Goal: Task Accomplishment & Management: Manage account settings

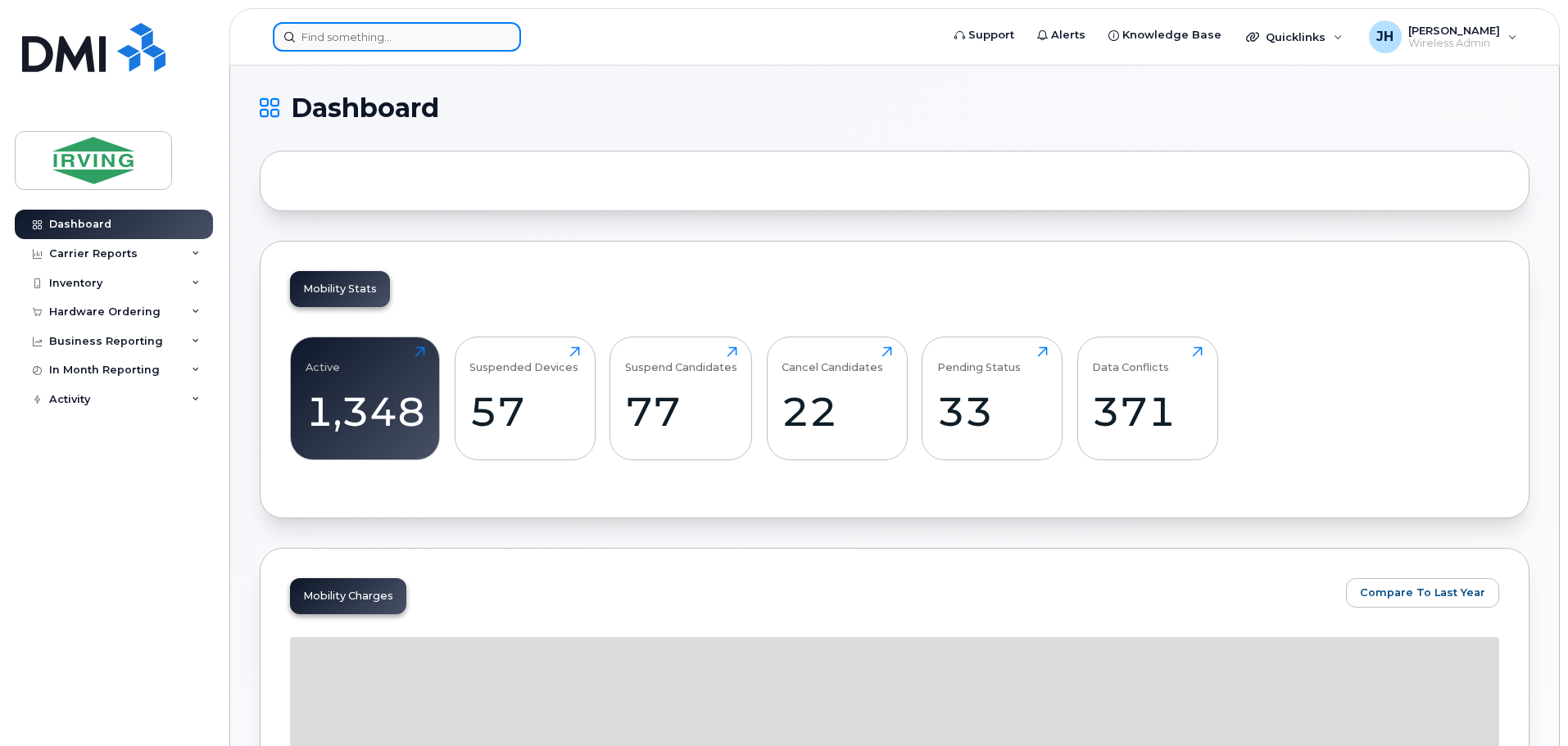
click at [334, 38] on input at bounding box center [396, 36] width 248 height 29
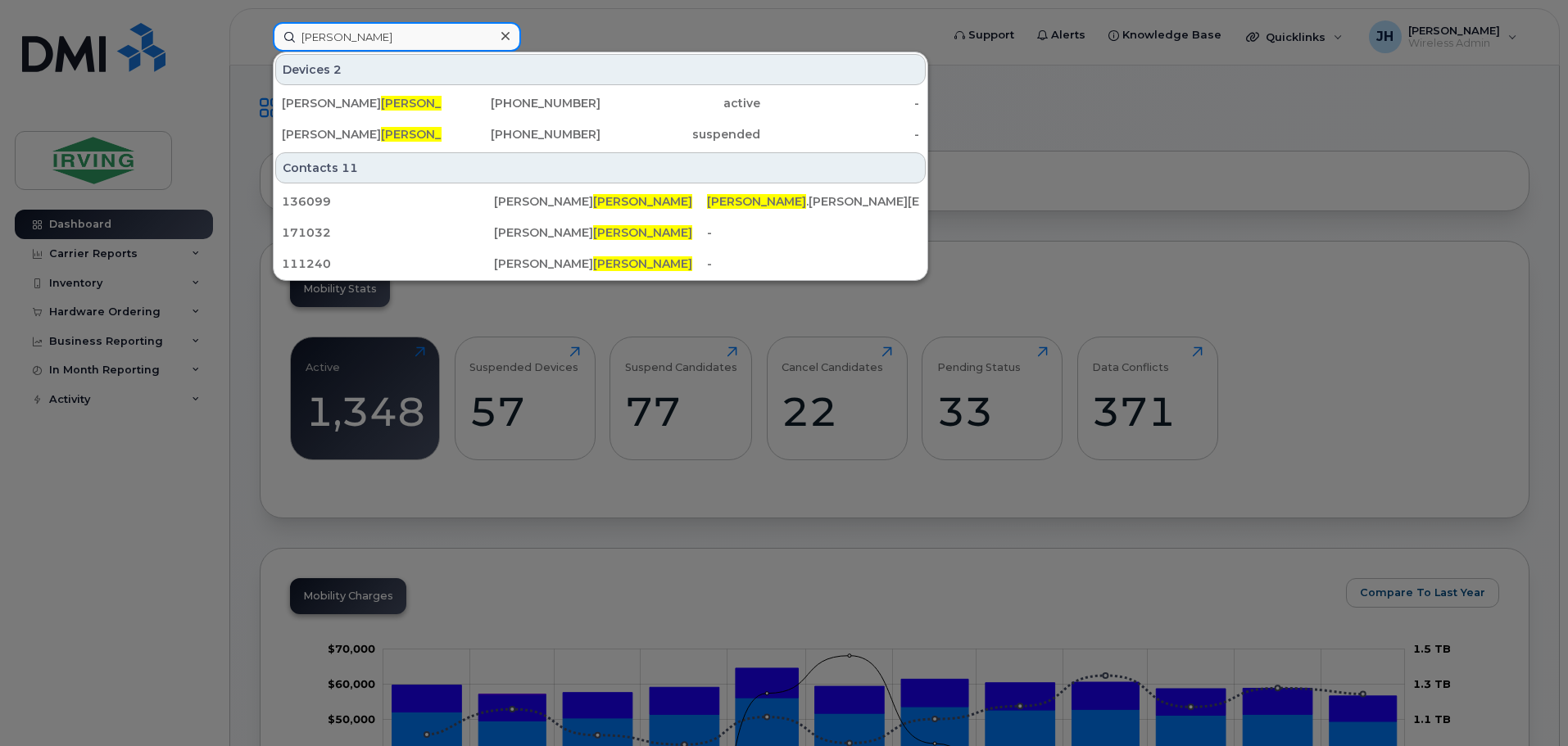
click at [386, 45] on input "gouthro" at bounding box center [396, 36] width 248 height 29
drag, startPoint x: 379, startPoint y: 33, endPoint x: 226, endPoint y: 41, distance: 153.2
click at [259, 41] on div "gouthro Devices 2 Justin Gouthro 902-888-9690 active - Justin Gouthro 782-377-3…" at bounding box center [601, 36] width 683 height 29
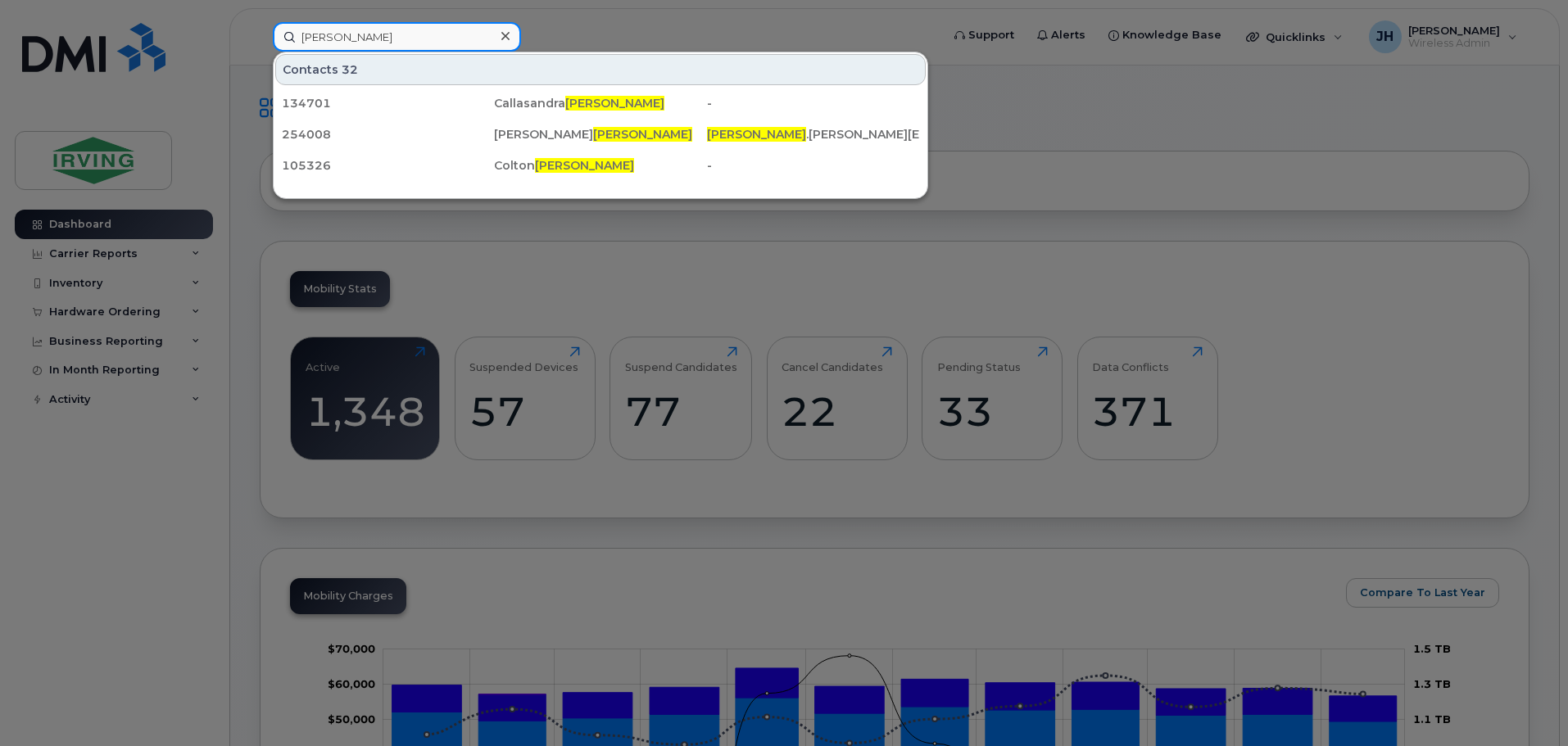
click at [366, 39] on input "briggs" at bounding box center [396, 36] width 248 height 29
drag, startPoint x: 366, startPoint y: 39, endPoint x: 284, endPoint y: 47, distance: 82.4
click at [284, 47] on input "briggs" at bounding box center [396, 36] width 248 height 29
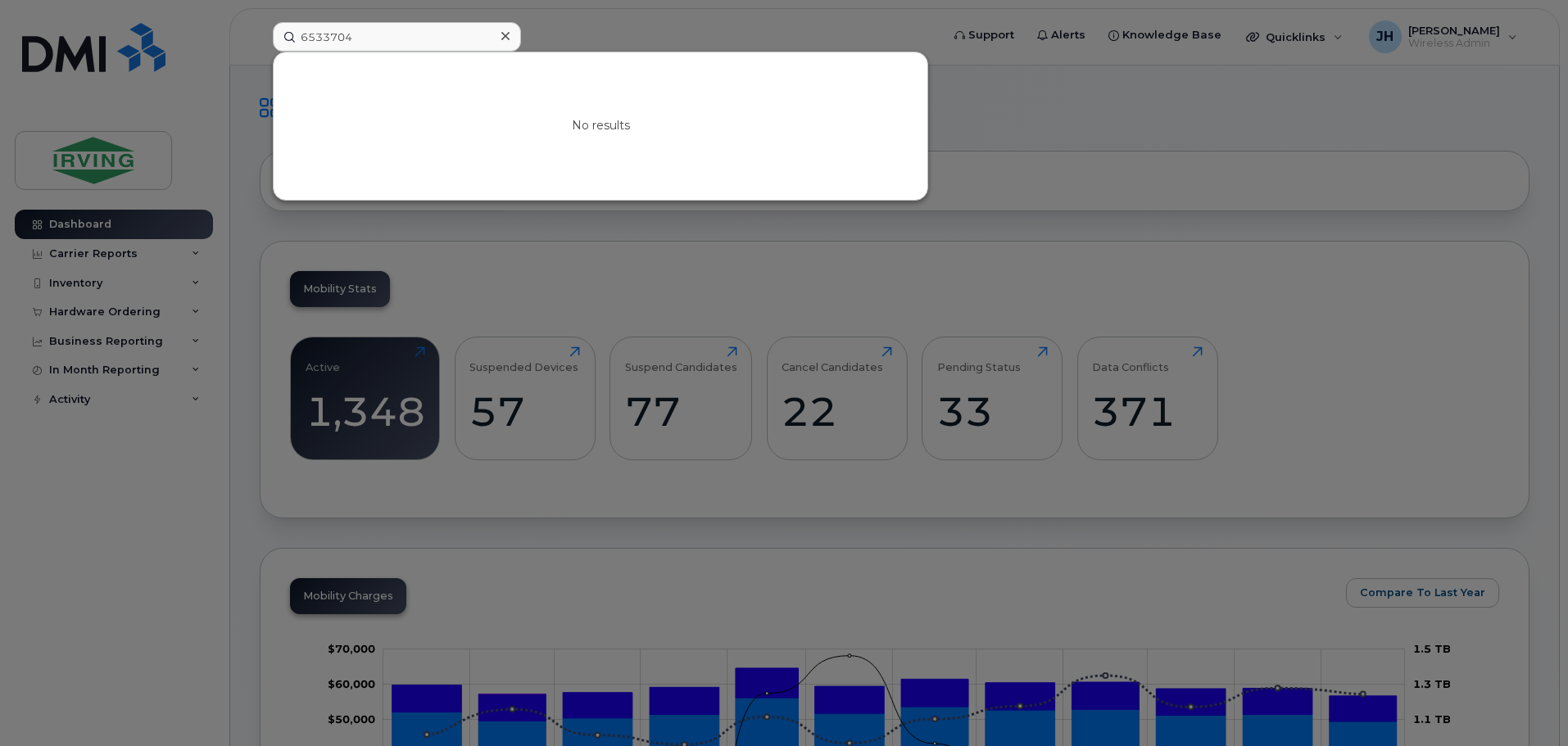
click at [350, 51] on div "No results" at bounding box center [600, 125] width 656 height 149
drag, startPoint x: 361, startPoint y: 40, endPoint x: 264, endPoint y: 42, distance: 97.0
click at [264, 42] on div "6533704 No results" at bounding box center [601, 36] width 683 height 29
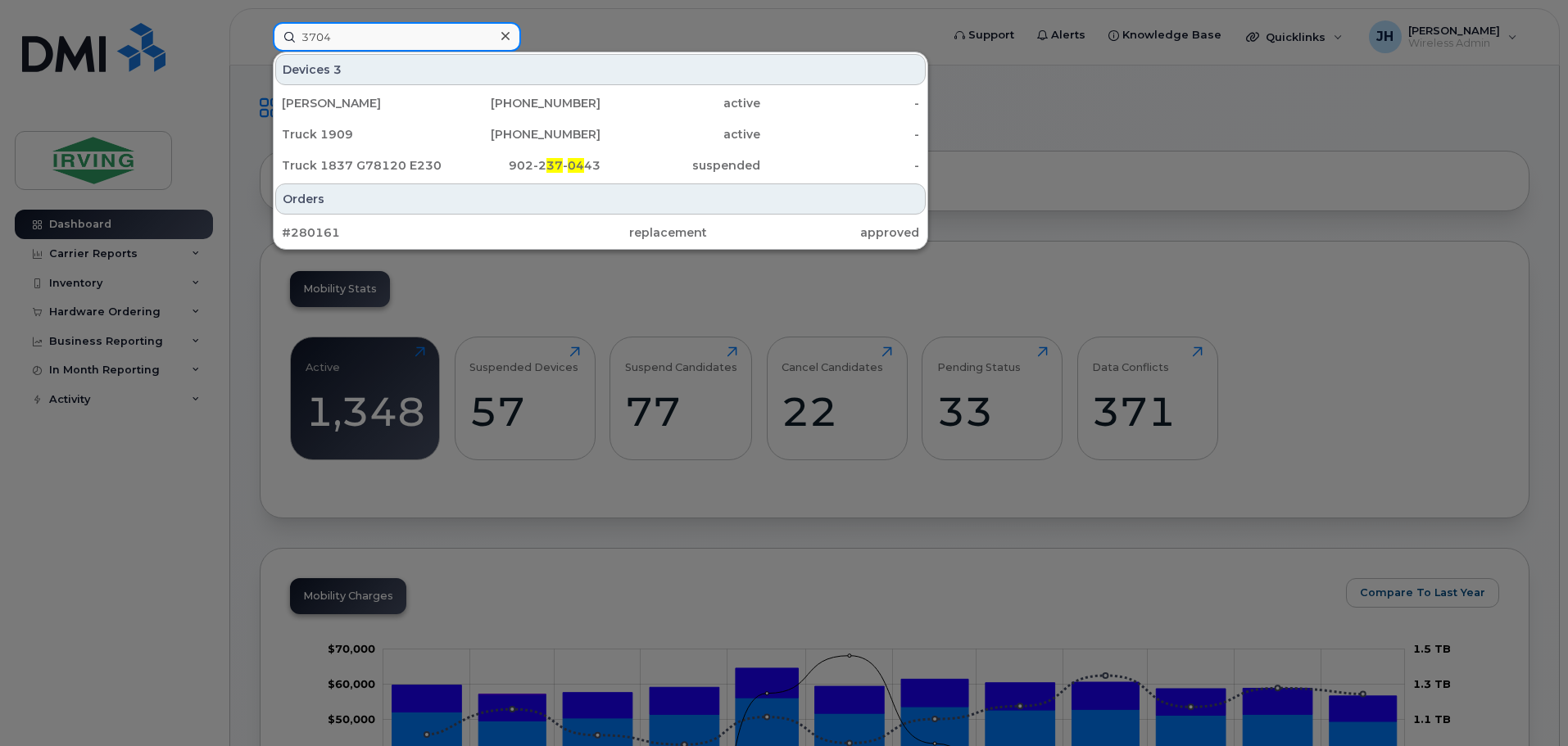
click at [367, 45] on input "3704" at bounding box center [396, 36] width 248 height 29
drag, startPoint x: 349, startPoint y: 38, endPoint x: 256, endPoint y: 40, distance: 93.0
click at [259, 40] on div "3704 Devices 3 James Tolan 506-654-1838 active - Truck 1909 709-631-8968 active…" at bounding box center [601, 36] width 683 height 29
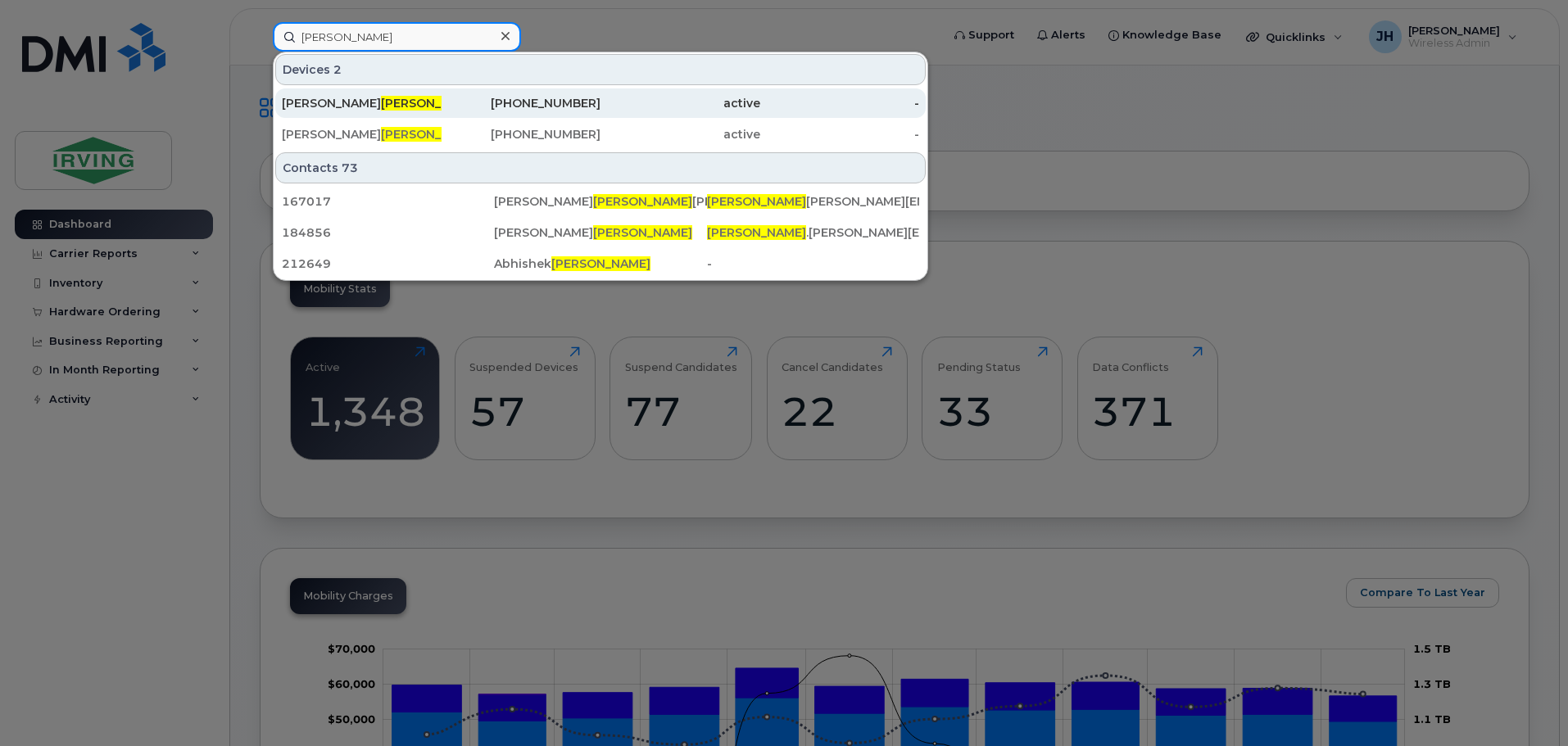
type input "sharma"
click at [448, 106] on div "506-378-9738" at bounding box center [521, 103] width 160 height 17
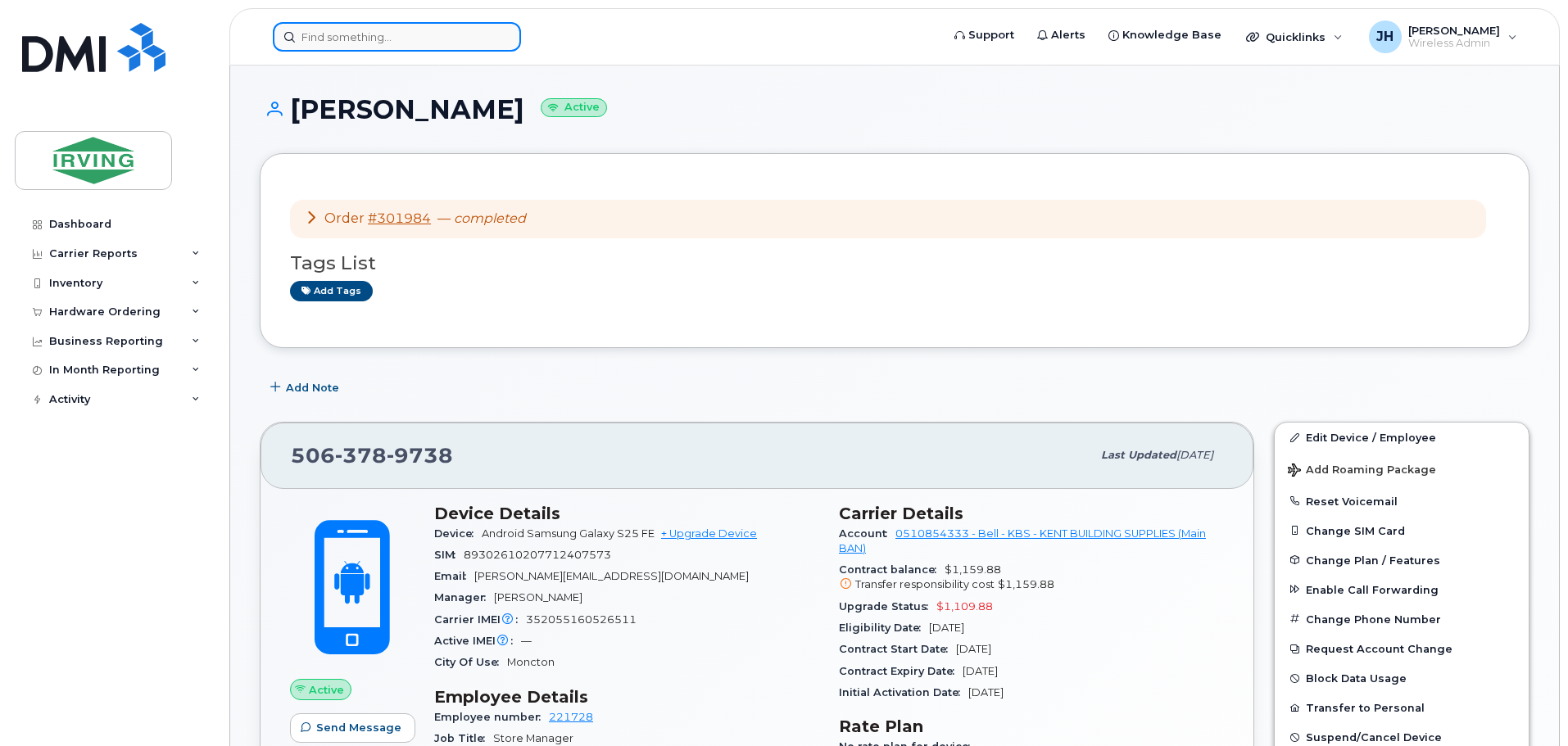
click at [406, 37] on input at bounding box center [396, 36] width 248 height 29
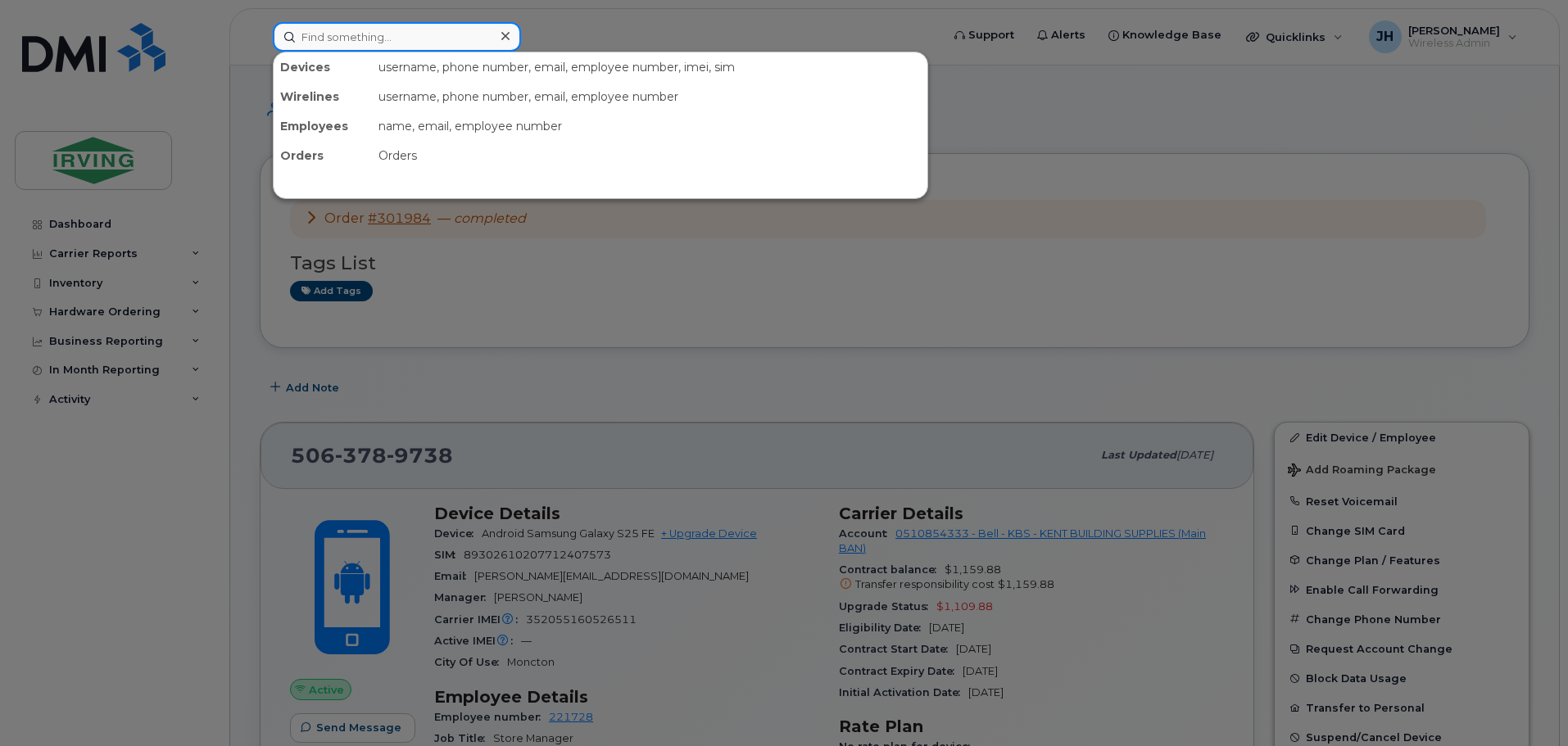
click at [414, 40] on input at bounding box center [396, 36] width 248 height 29
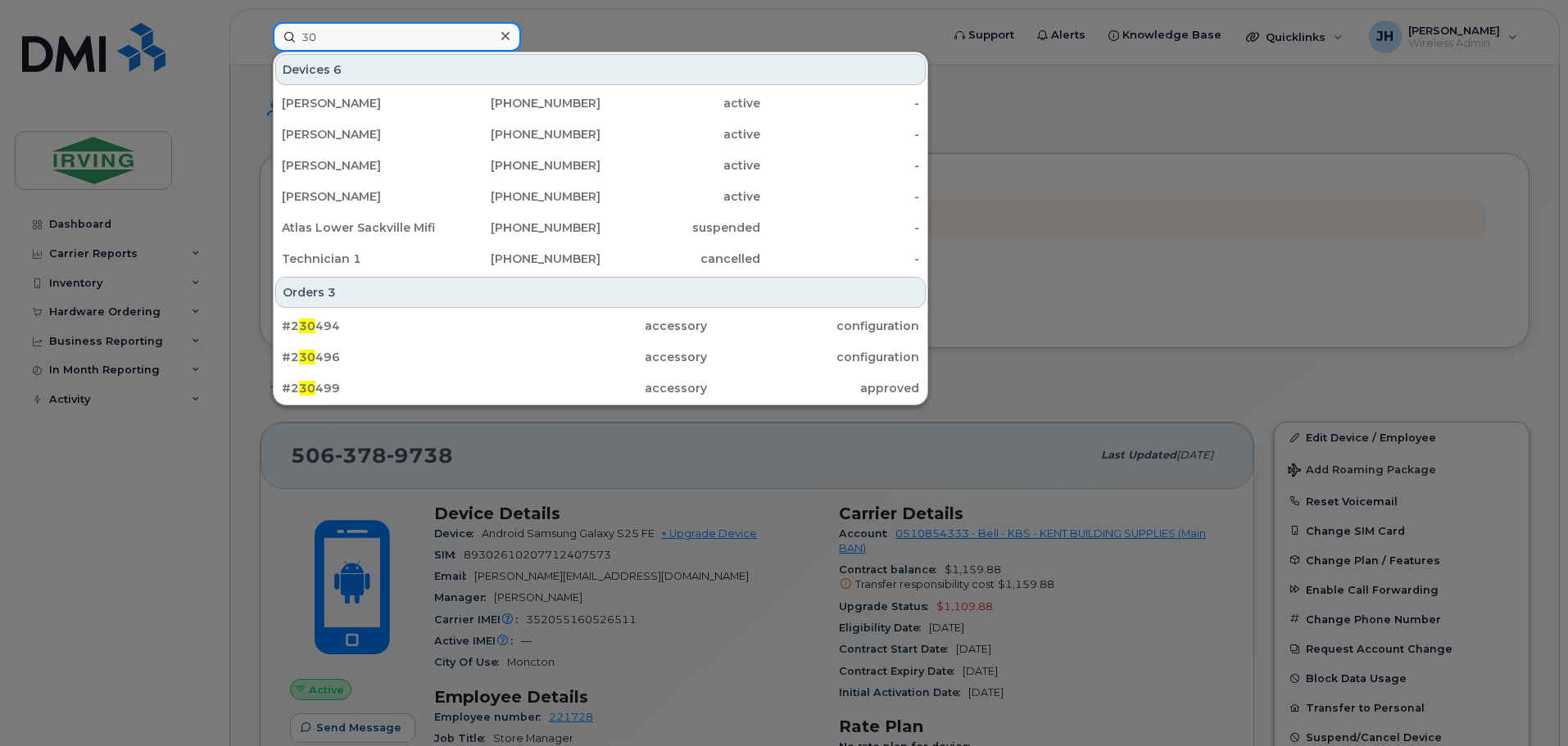
type input "3"
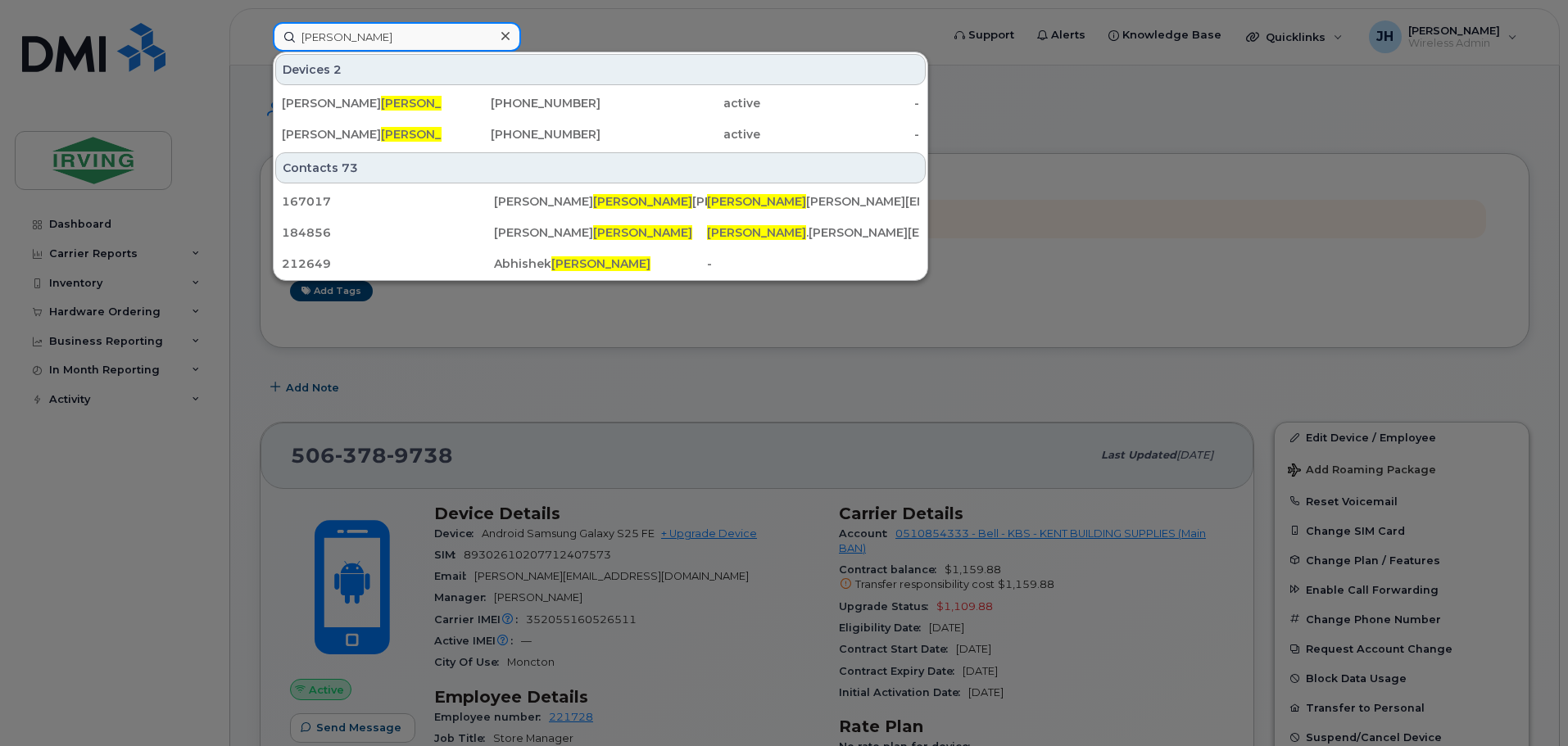
click at [367, 42] on input "sharma" at bounding box center [396, 36] width 248 height 29
drag, startPoint x: 364, startPoint y: 40, endPoint x: 235, endPoint y: 50, distance: 129.4
click at [259, 50] on div "sharma Devices 2 Puneet Rose Sharma 506-378-9738 active - Gurwinder Sharma 782-…" at bounding box center [601, 36] width 683 height 29
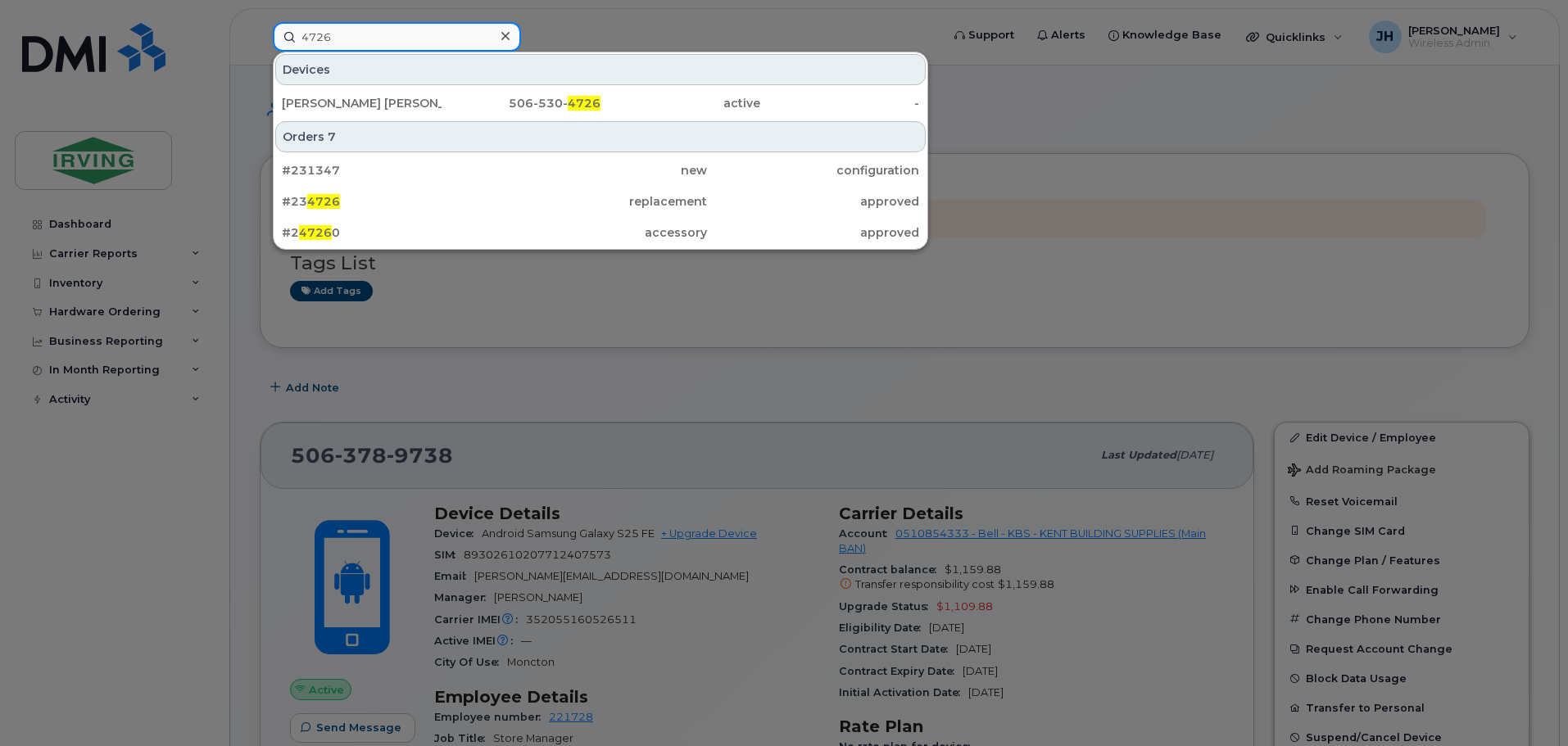
drag, startPoint x: 343, startPoint y: 41, endPoint x: 280, endPoint y: 41, distance: 63.0
click at [280, 41] on input "4726" at bounding box center [396, 36] width 248 height 29
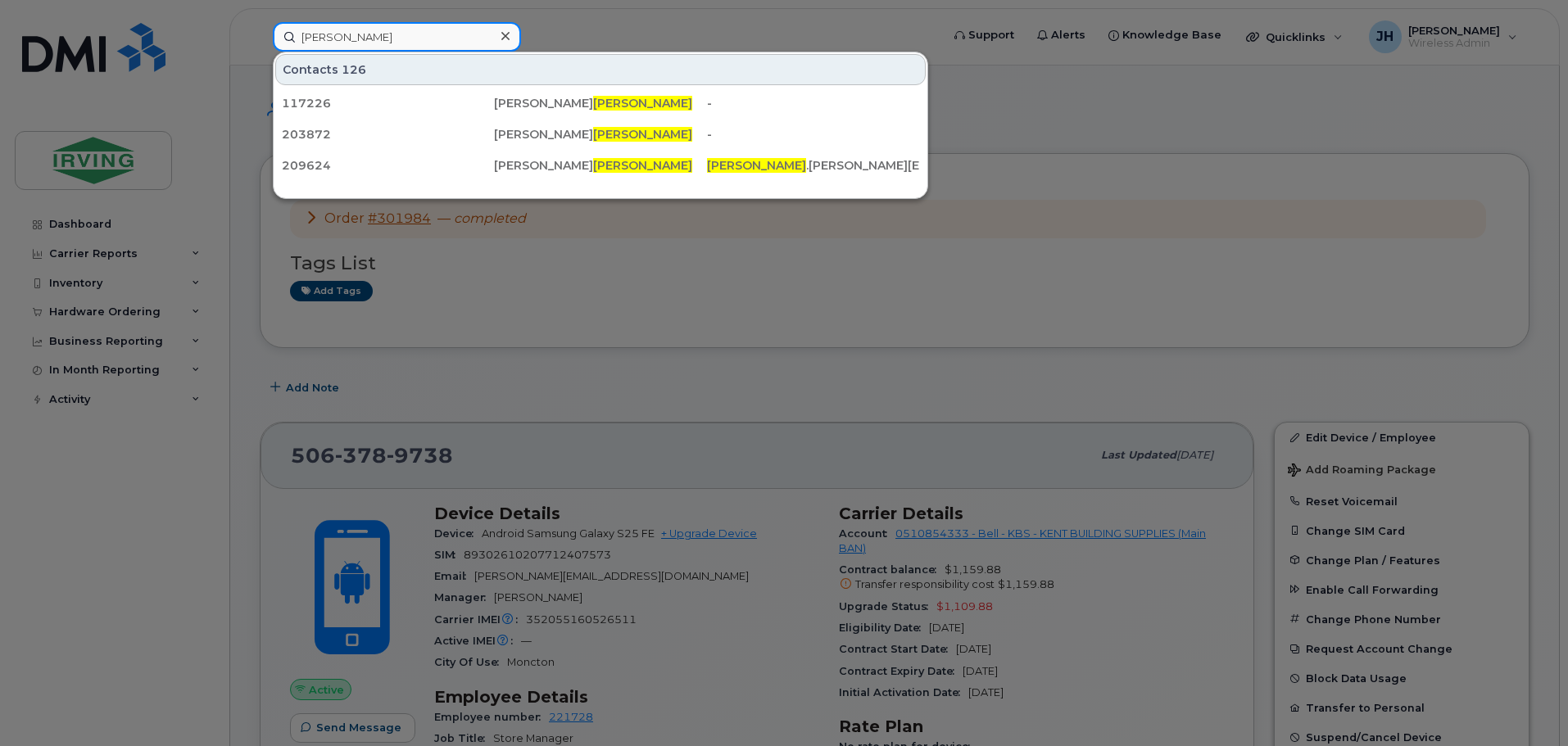
drag, startPoint x: 361, startPoint y: 34, endPoint x: 296, endPoint y: 34, distance: 65.0
click at [296, 34] on input "melanson" at bounding box center [396, 36] width 248 height 29
drag, startPoint x: 350, startPoint y: 36, endPoint x: 270, endPoint y: 36, distance: 80.0
click at [270, 36] on div "nicolas Contacts 62 247353 Erelann Henri Nicolas - 133809 Jean- Nicolas Letourn…" at bounding box center [601, 36] width 683 height 29
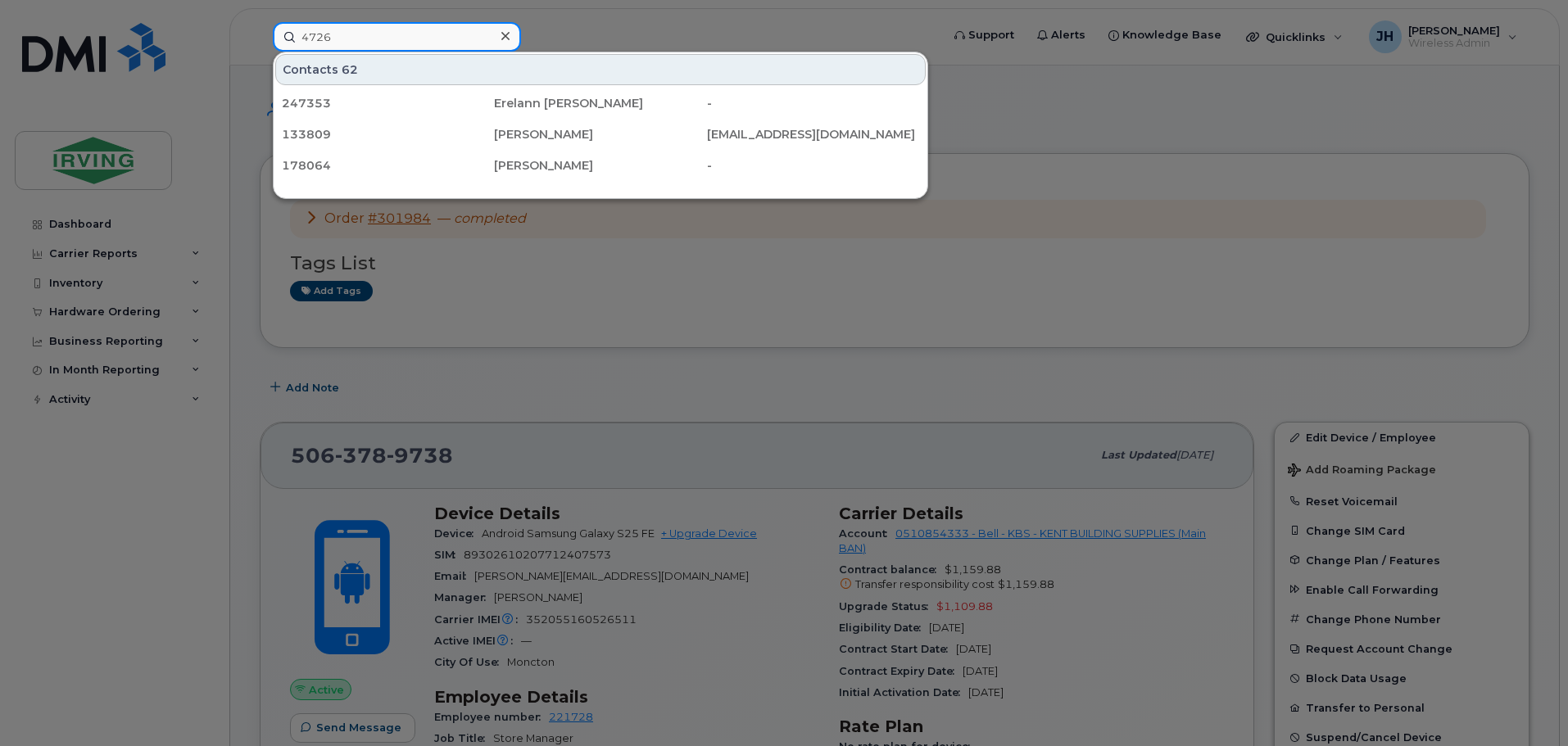
type input "4726"
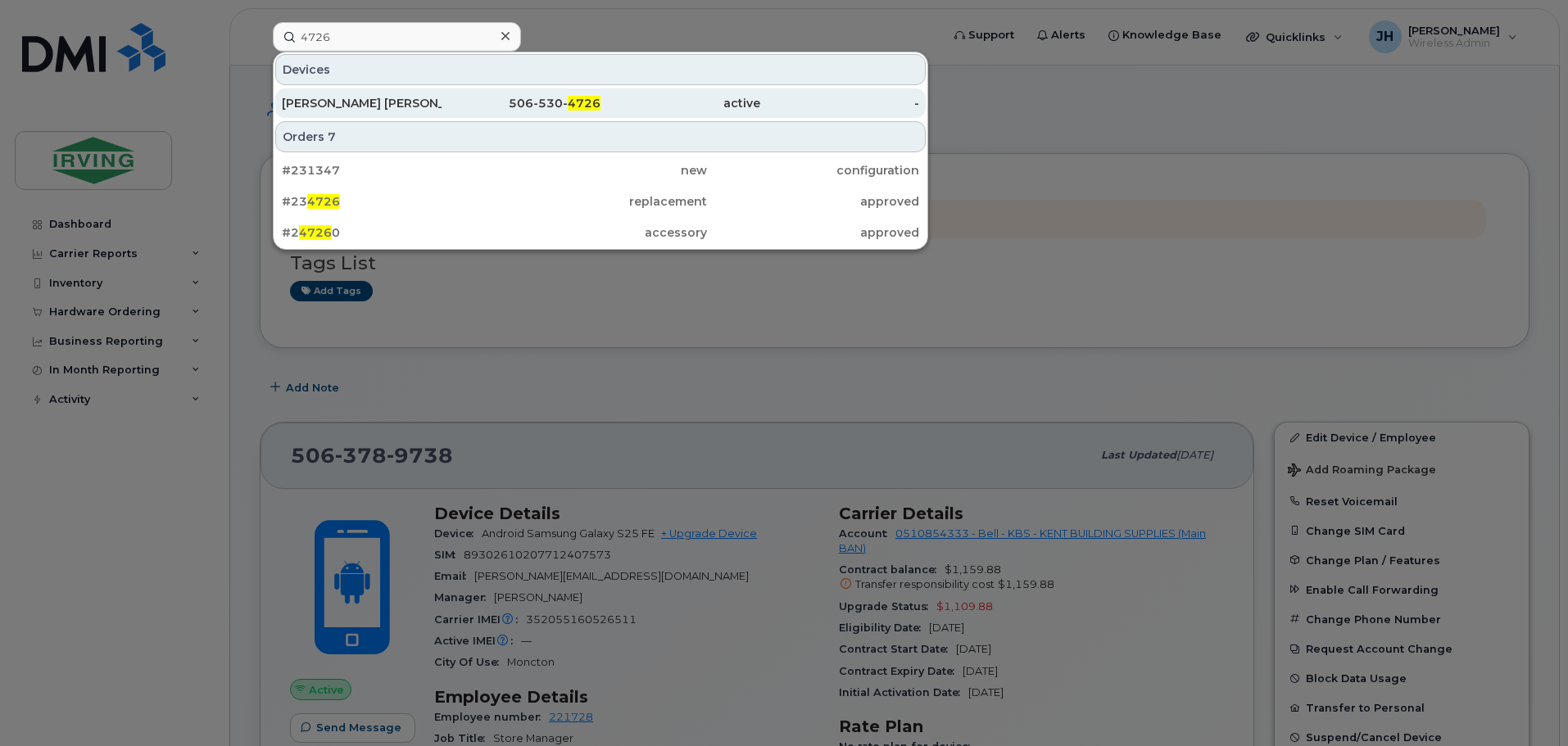
click at [474, 97] on div "506-530- 4726" at bounding box center [521, 103] width 160 height 17
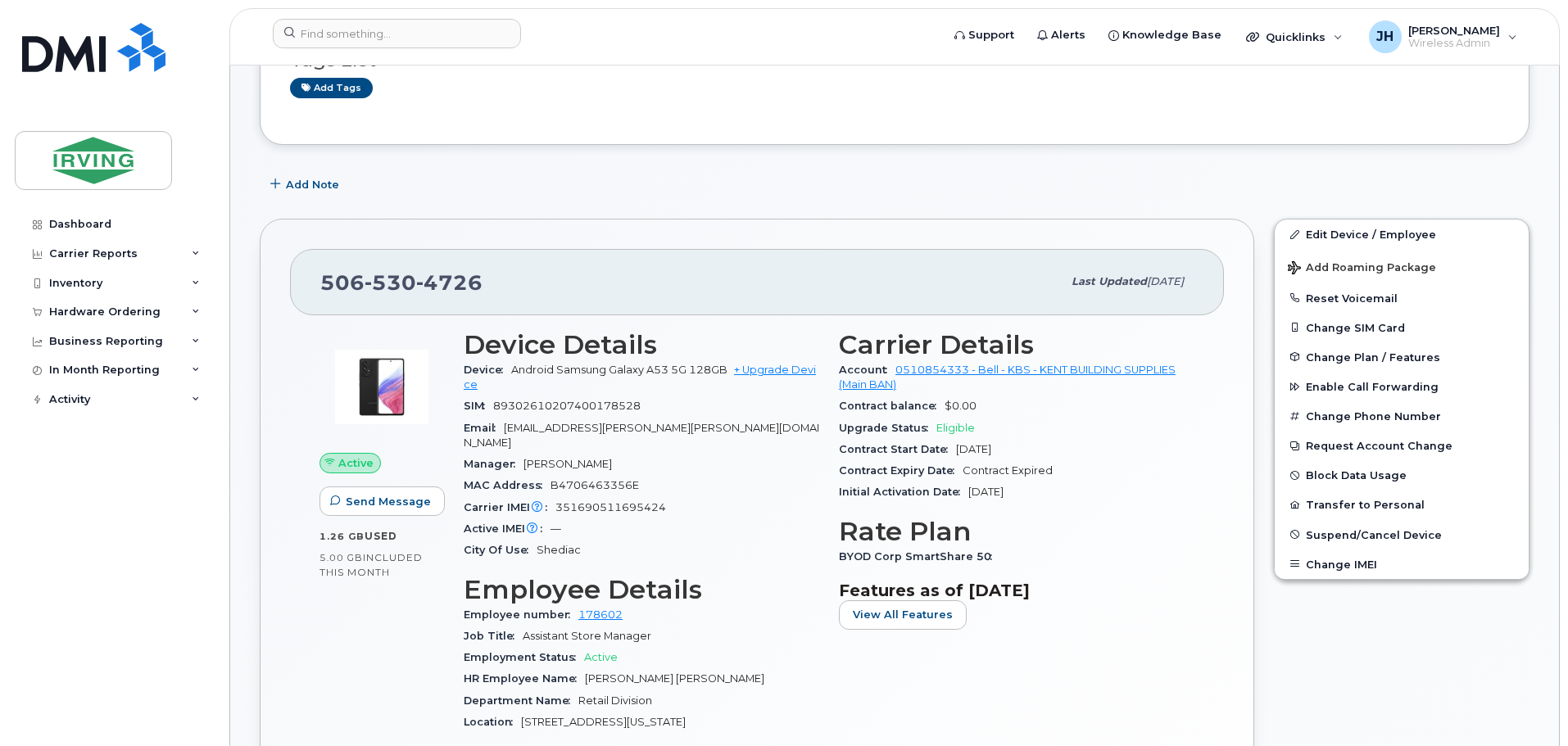
scroll to position [164, 0]
click at [1361, 235] on link "Edit Device / Employee" at bounding box center [1401, 235] width 254 height 29
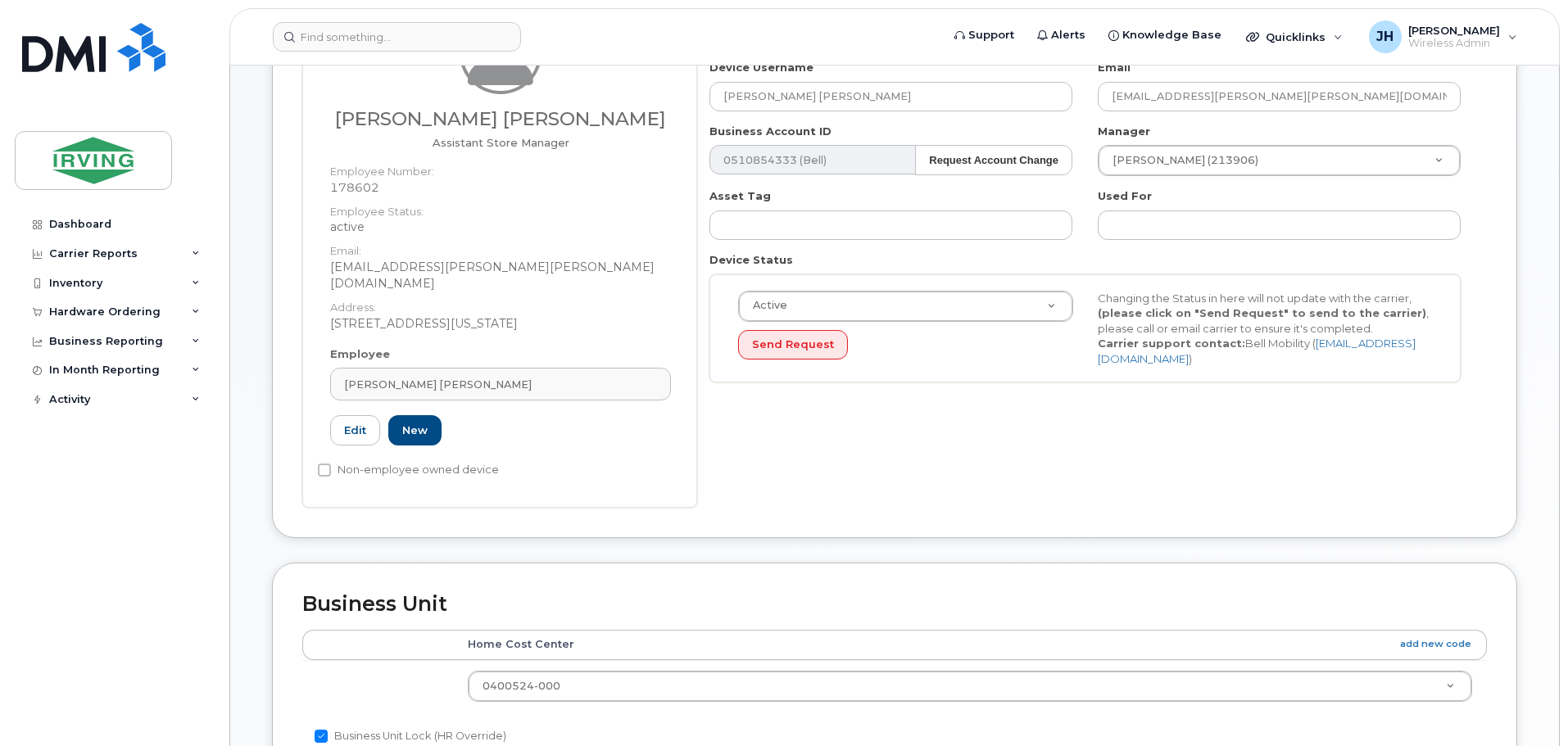
scroll to position [245, 0]
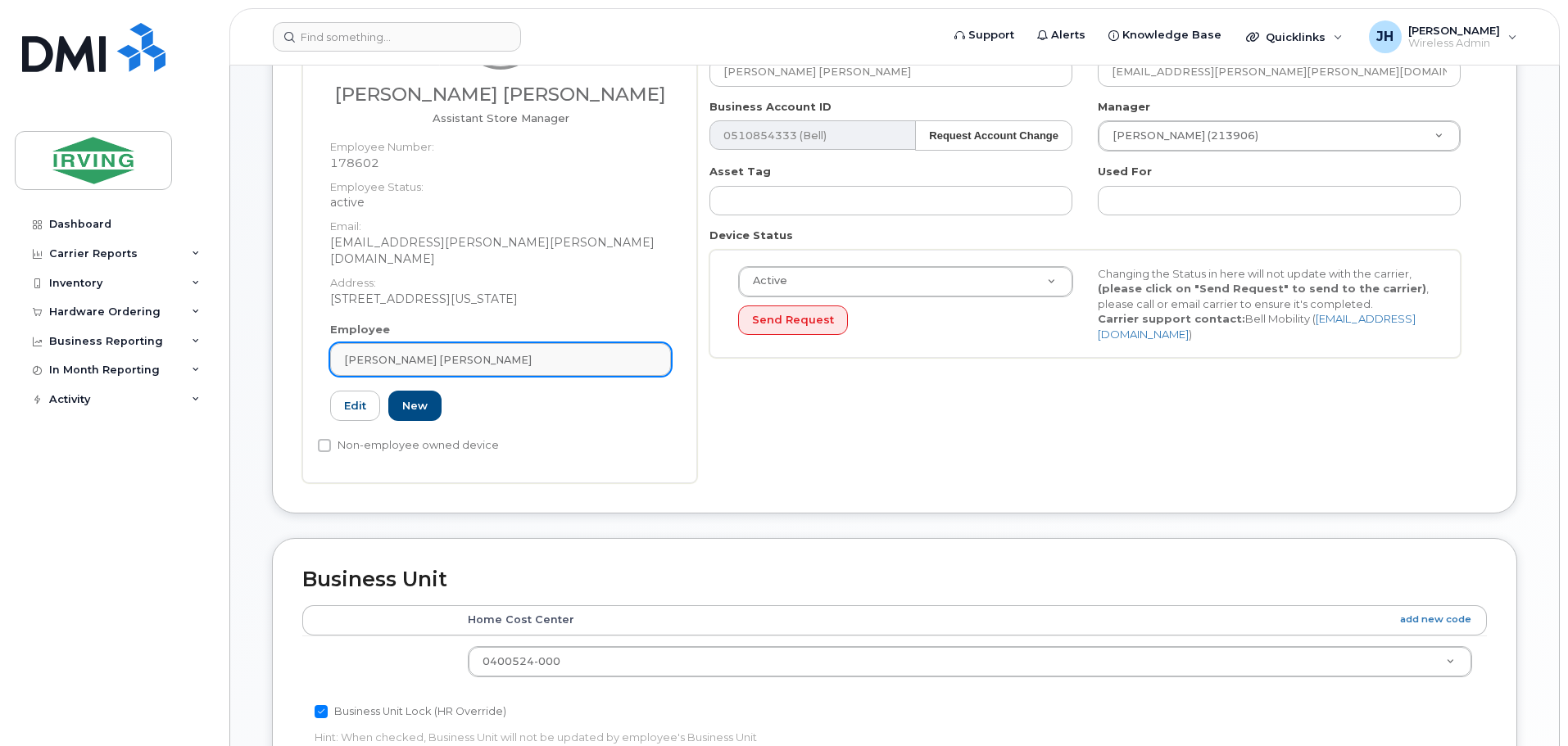
click at [504, 352] on div "[PERSON_NAME] [PERSON_NAME]" at bounding box center [500, 360] width 313 height 16
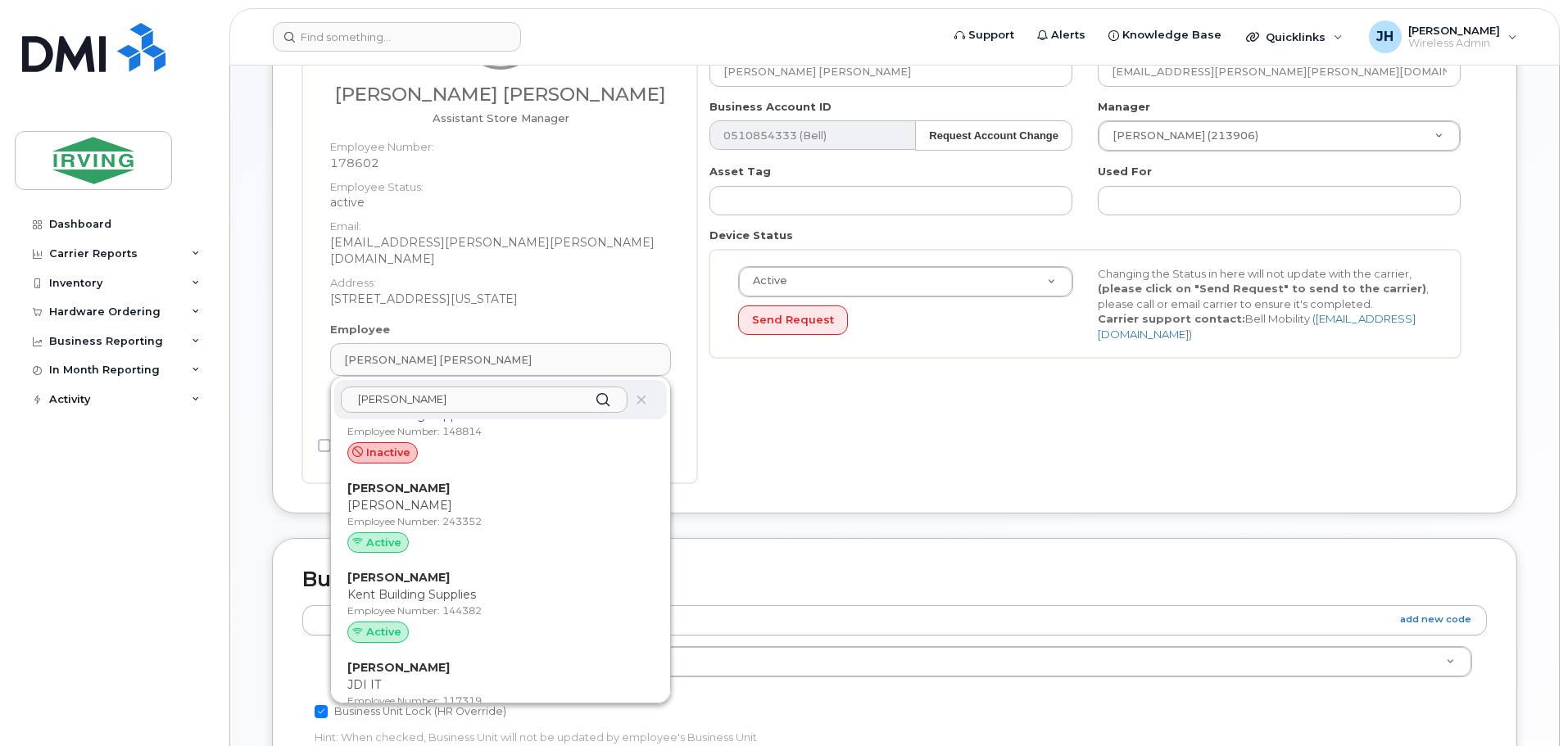
scroll to position [7777, 0]
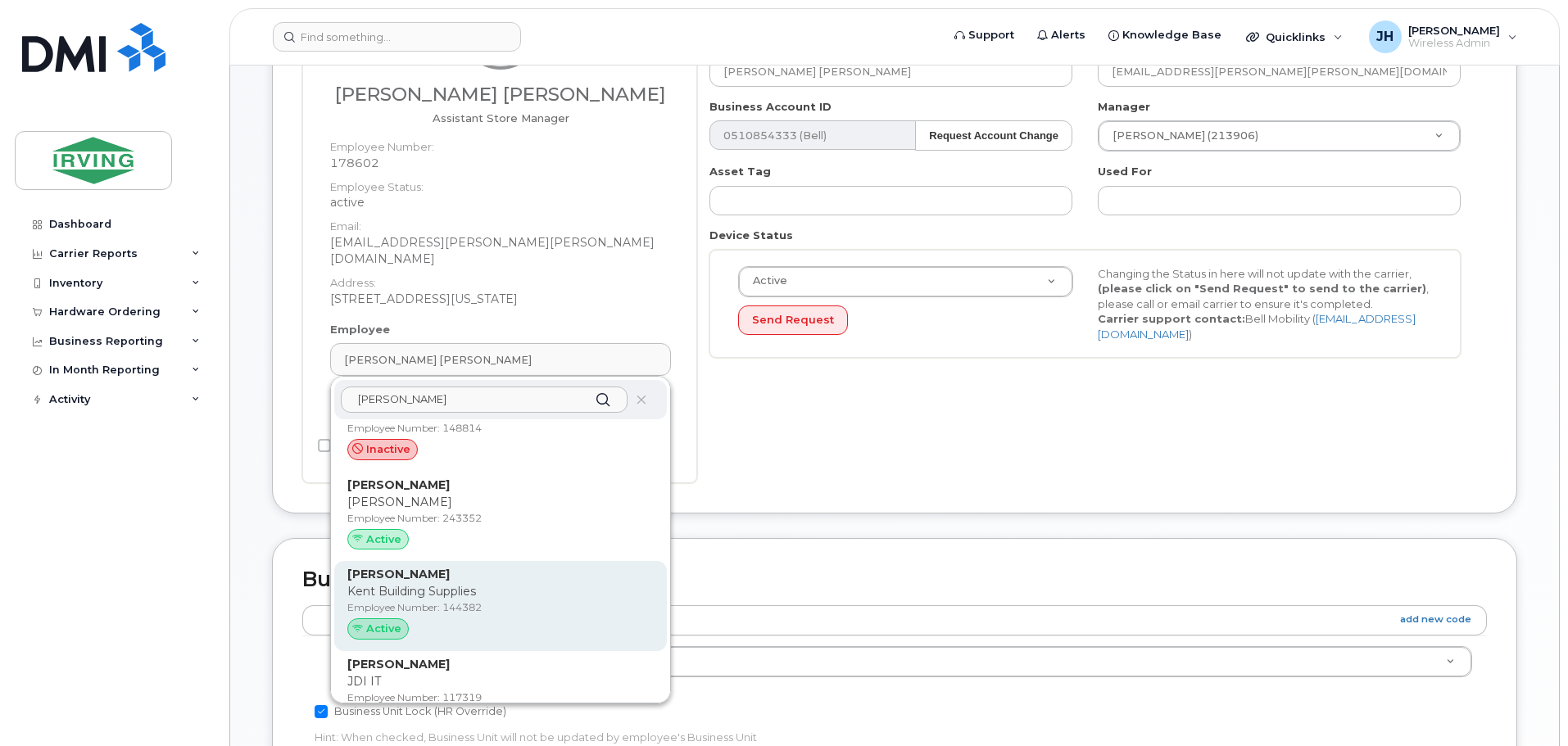
type input "[PERSON_NAME]"
click at [440, 583] on p "Kent Building Supplies" at bounding box center [500, 591] width 306 height 17
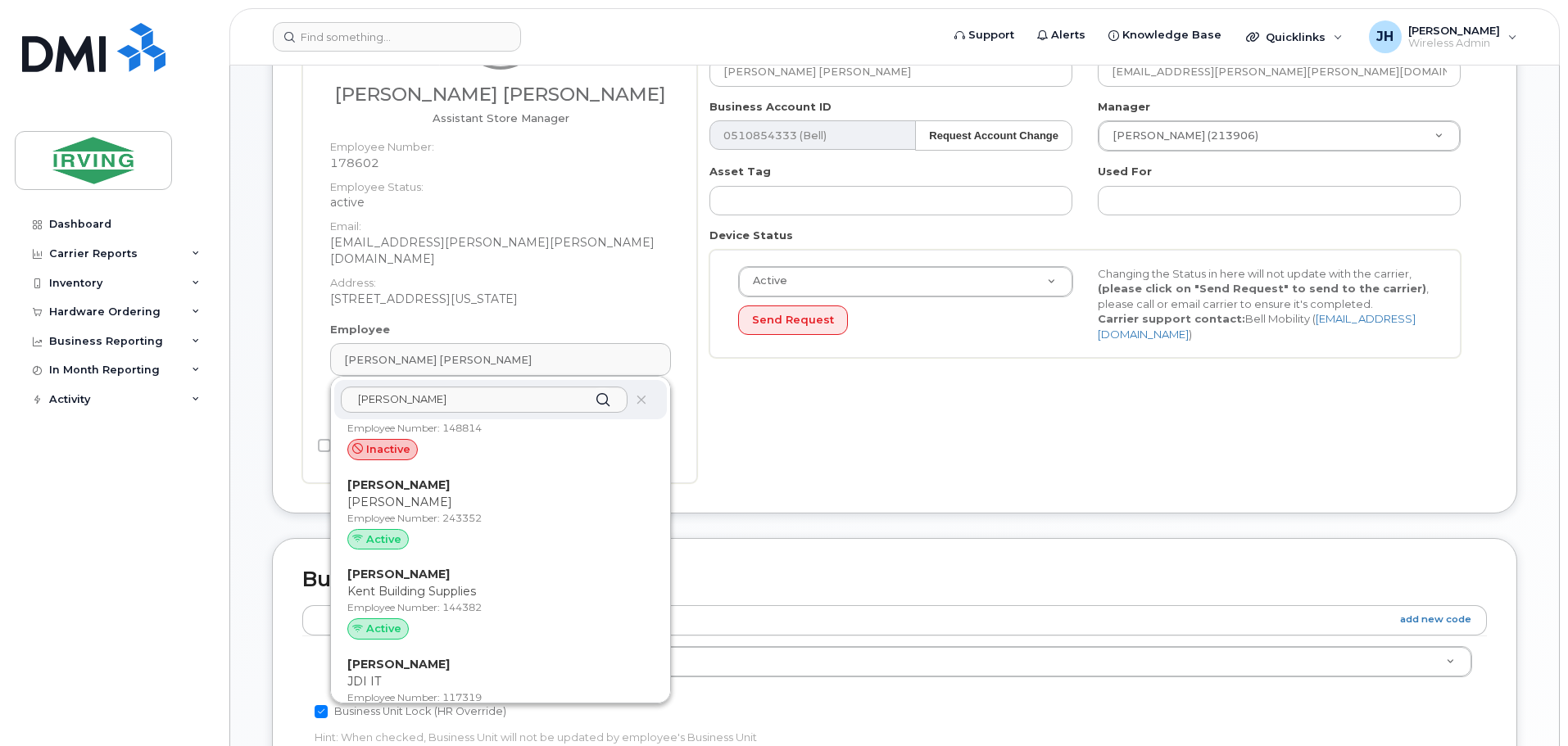
type input "144382"
type input "Nicolas Melanson"
type input "melanson.nicolas@kent.ca"
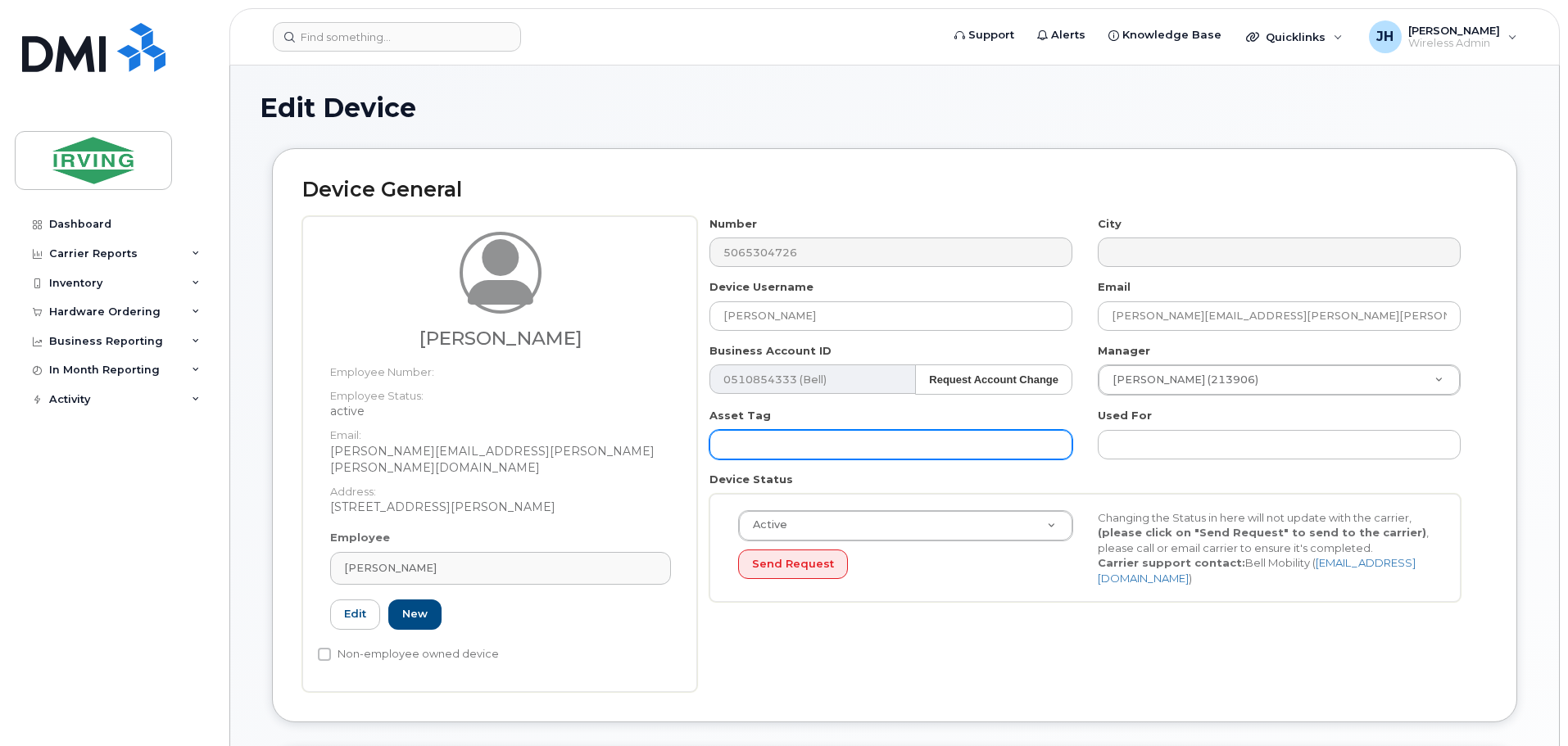
scroll to position [0, 0]
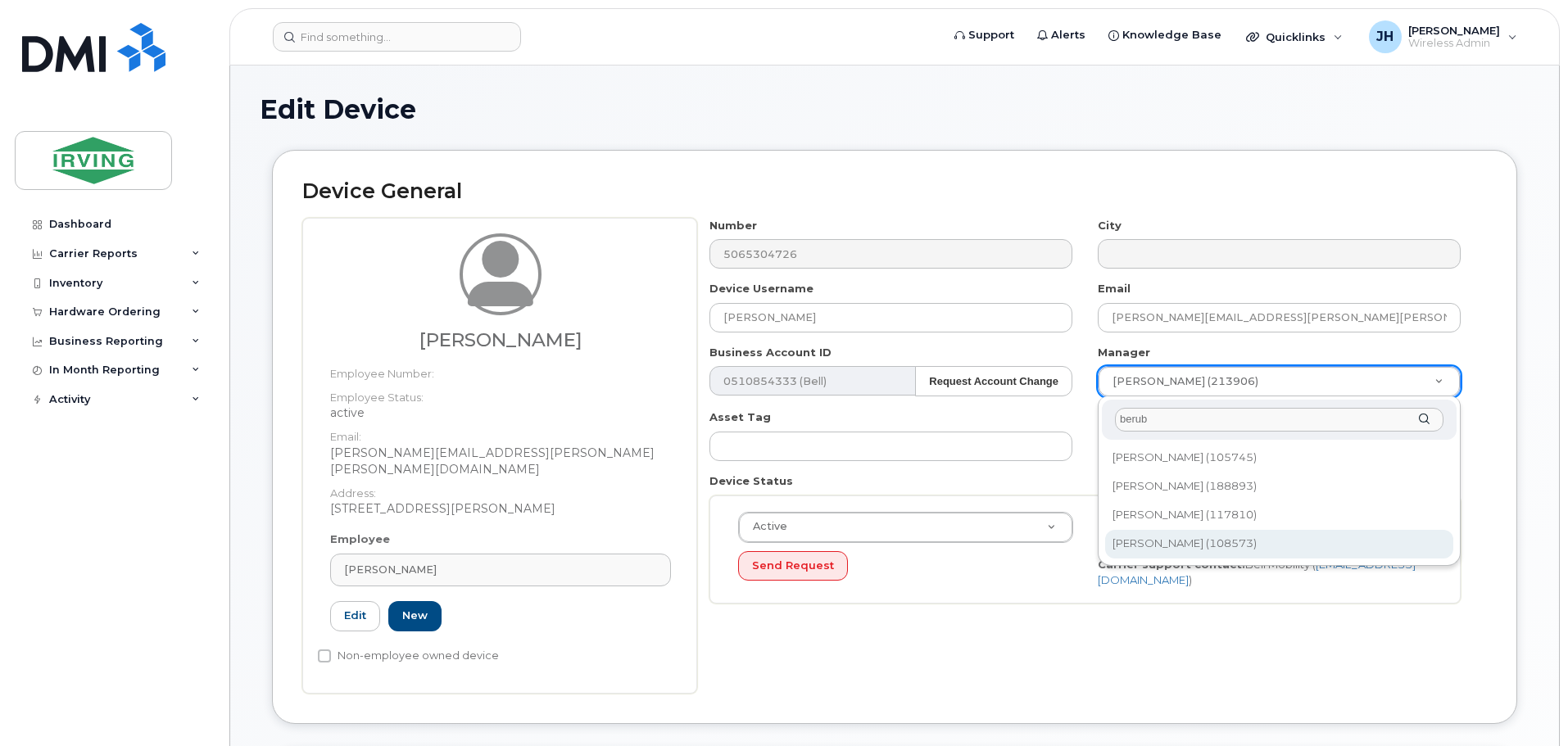
type input "berub"
type input "1448850"
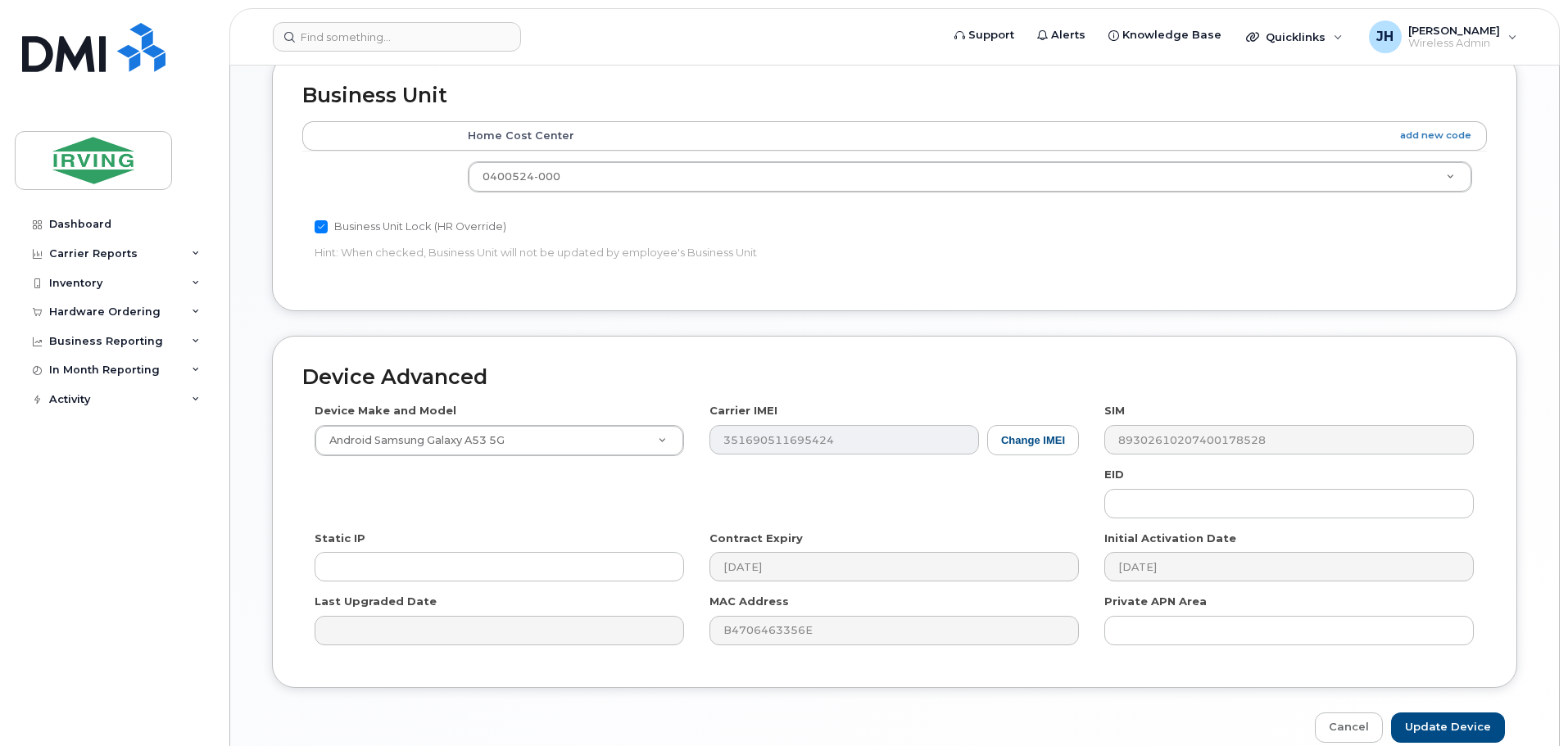
scroll to position [736, 0]
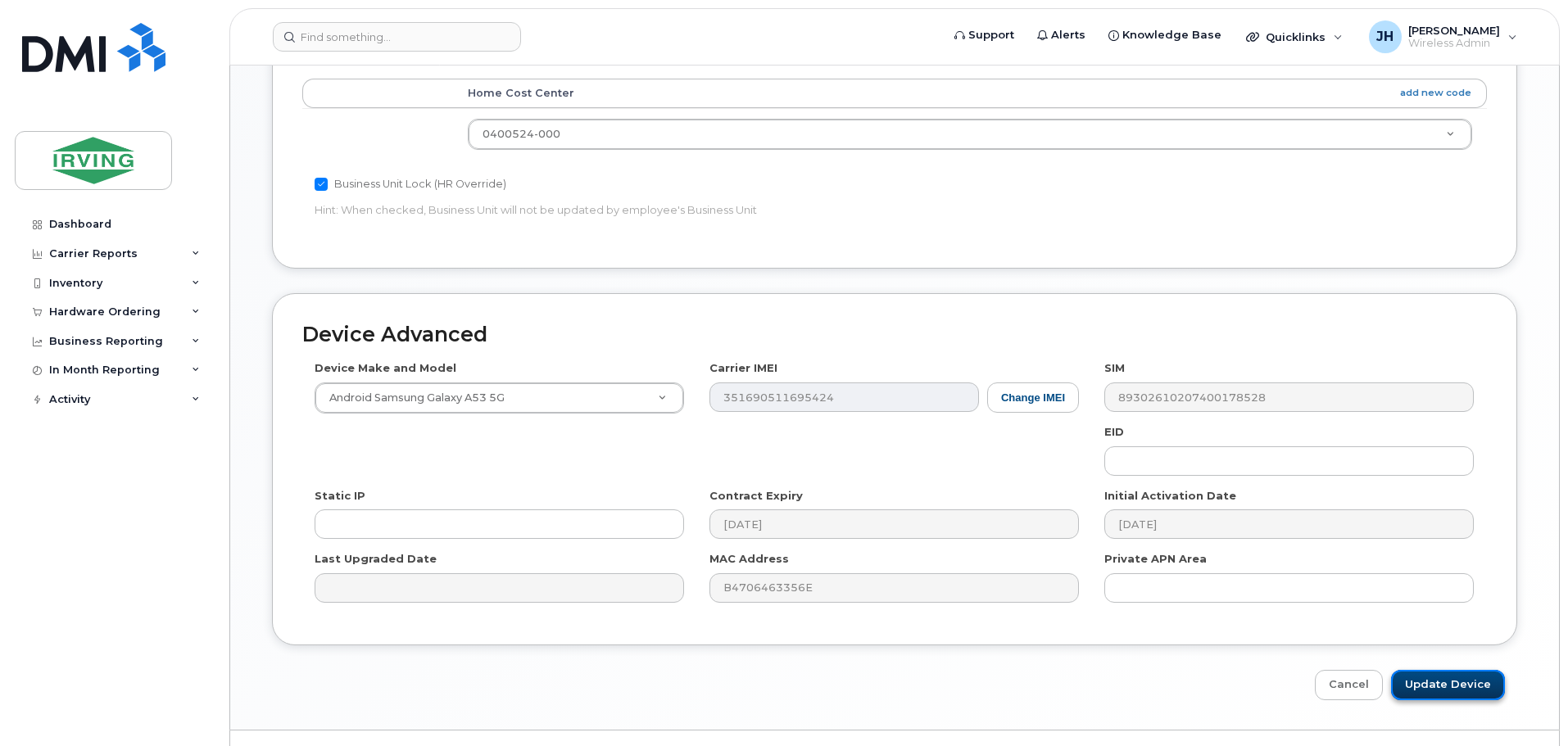
click at [1434, 669] on input "Update Device" at bounding box center [1447, 684] width 114 height 30
type input "Saving..."
